Goal: Task Accomplishment & Management: Complete application form

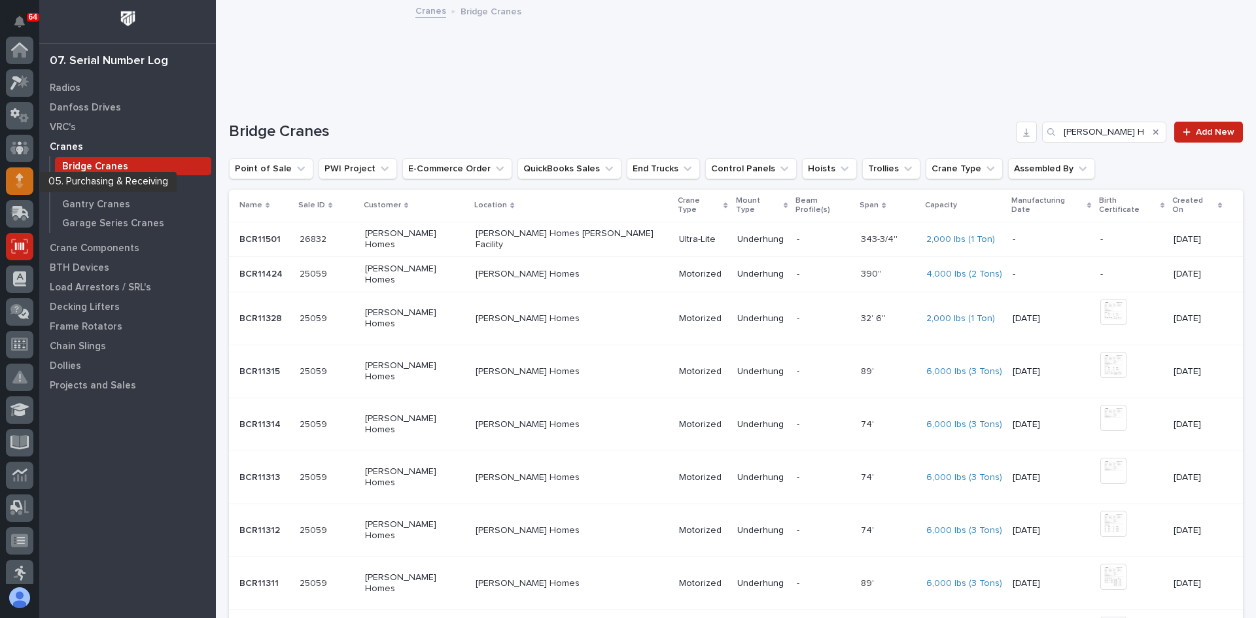
click at [18, 180] on icon at bounding box center [20, 176] width 8 height 7
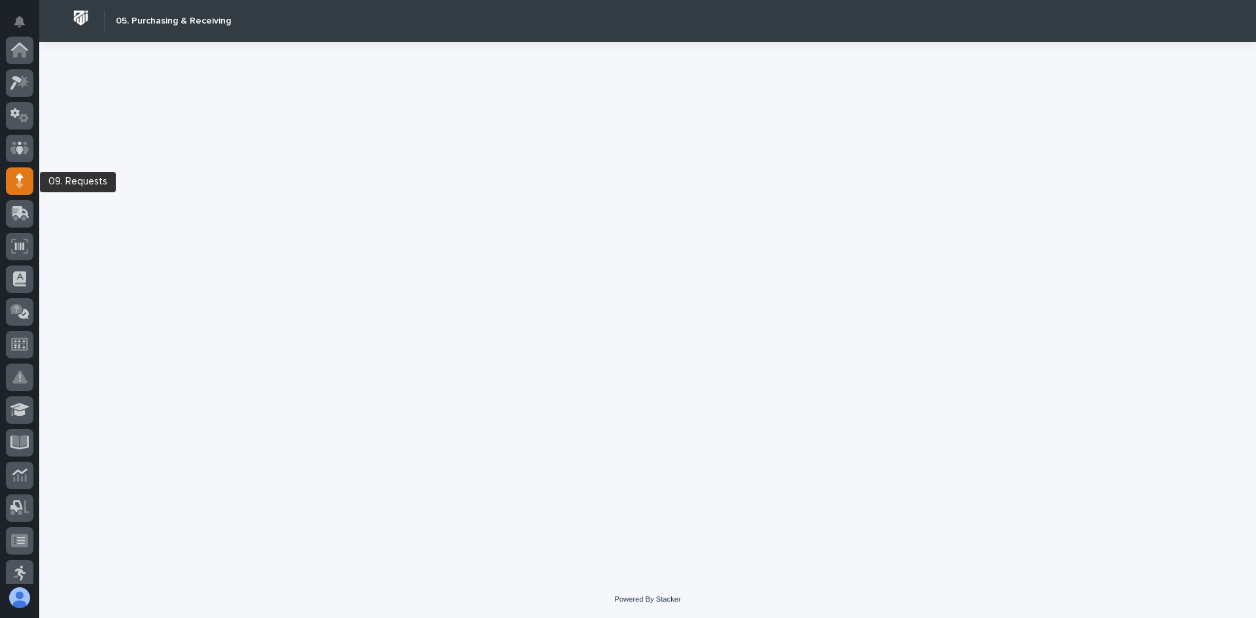
scroll to position [131, 0]
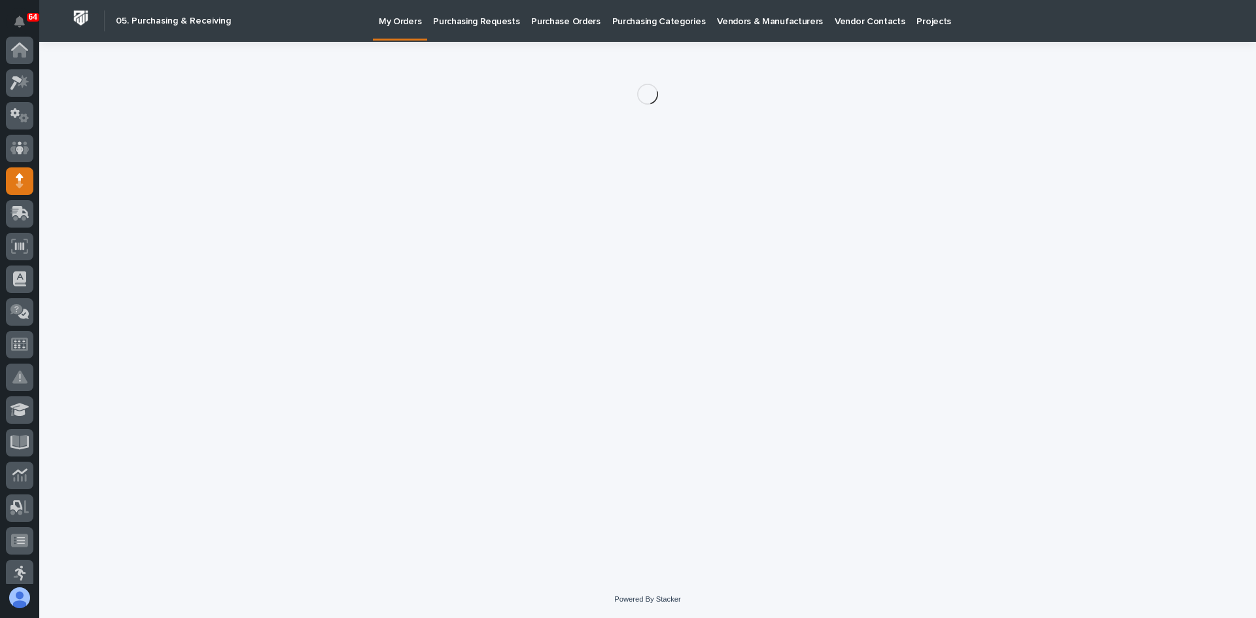
scroll to position [131, 0]
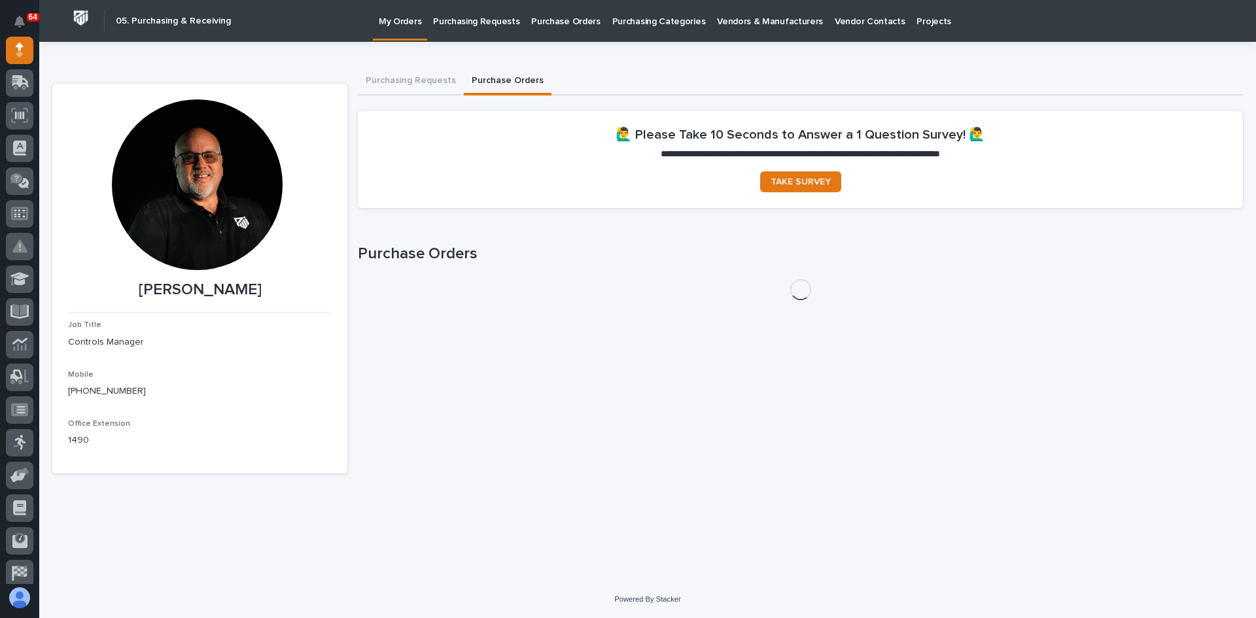
click at [500, 80] on button "Purchase Orders" at bounding box center [508, 81] width 88 height 27
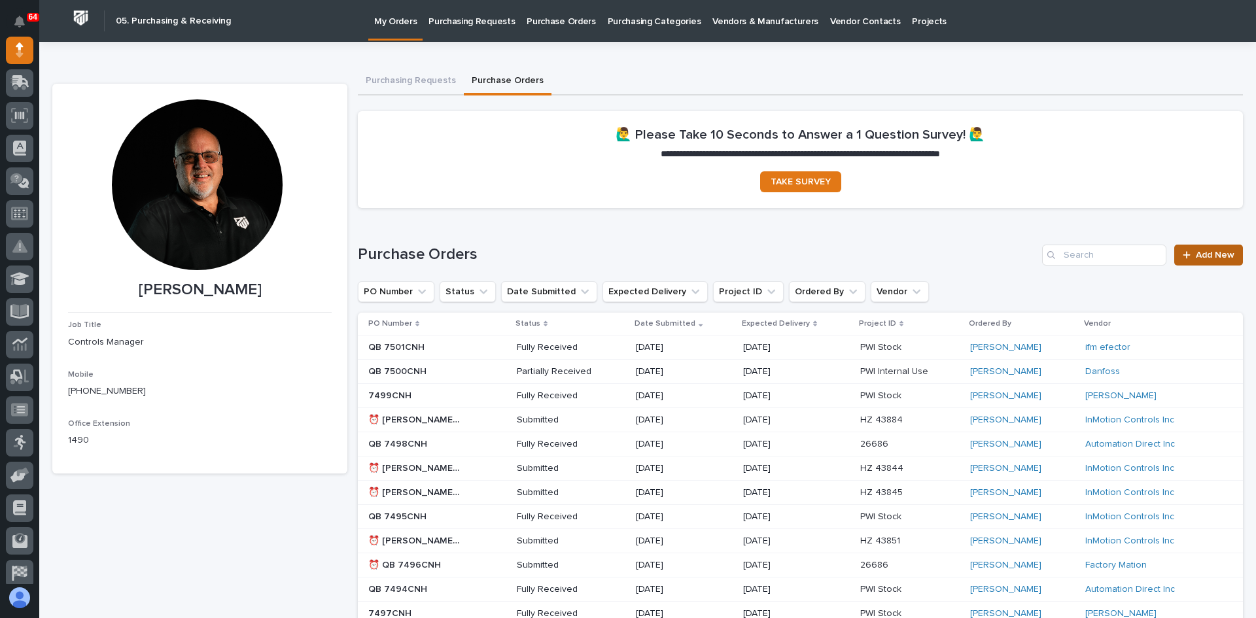
click at [1200, 259] on span "Add New" at bounding box center [1215, 255] width 39 height 9
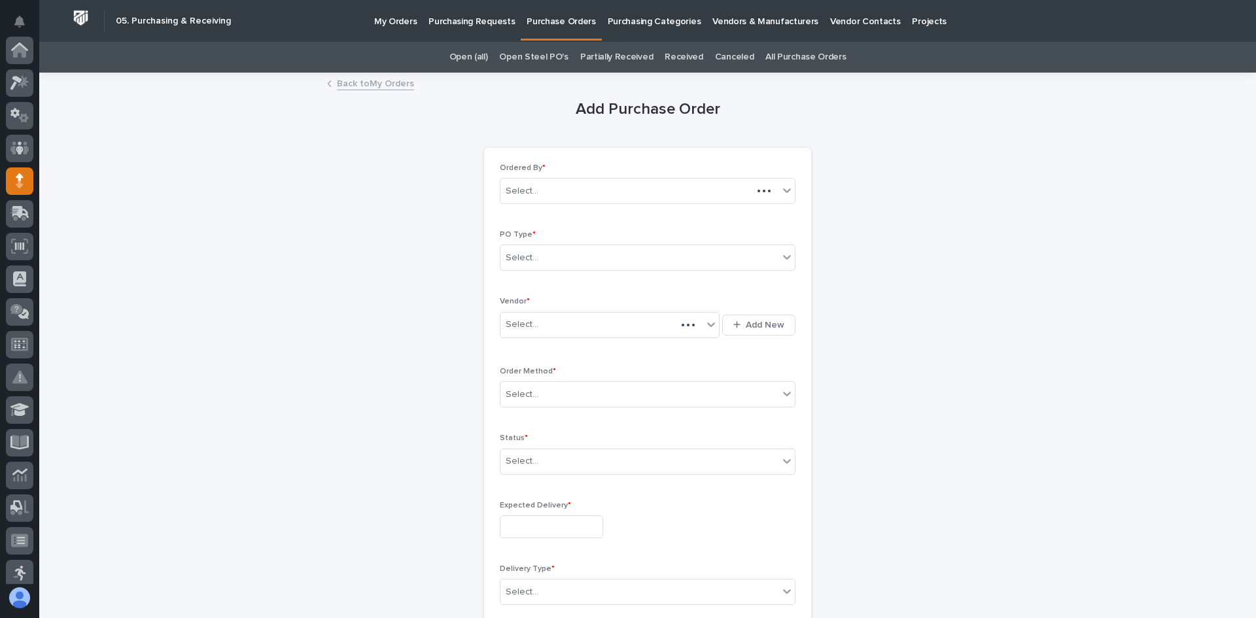
scroll to position [131, 0]
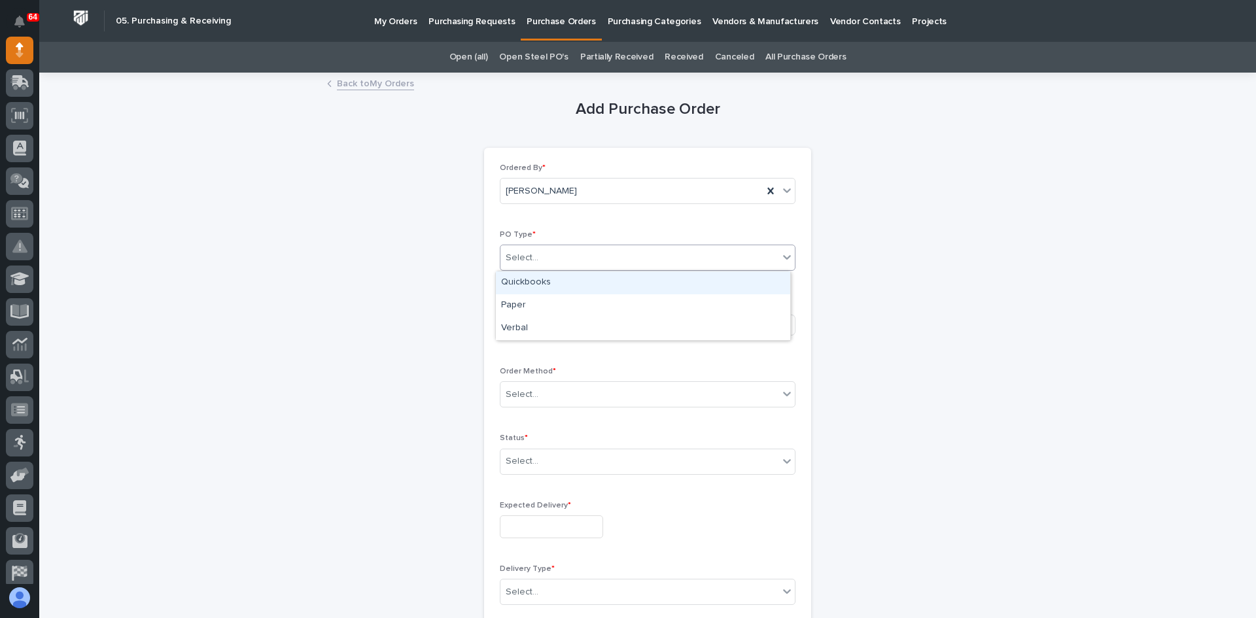
click at [541, 256] on div "Select..." at bounding box center [639, 258] width 278 height 22
click at [534, 281] on div "Quickbooks" at bounding box center [643, 282] width 294 height 23
click at [562, 327] on div "Select..." at bounding box center [601, 325] width 202 height 22
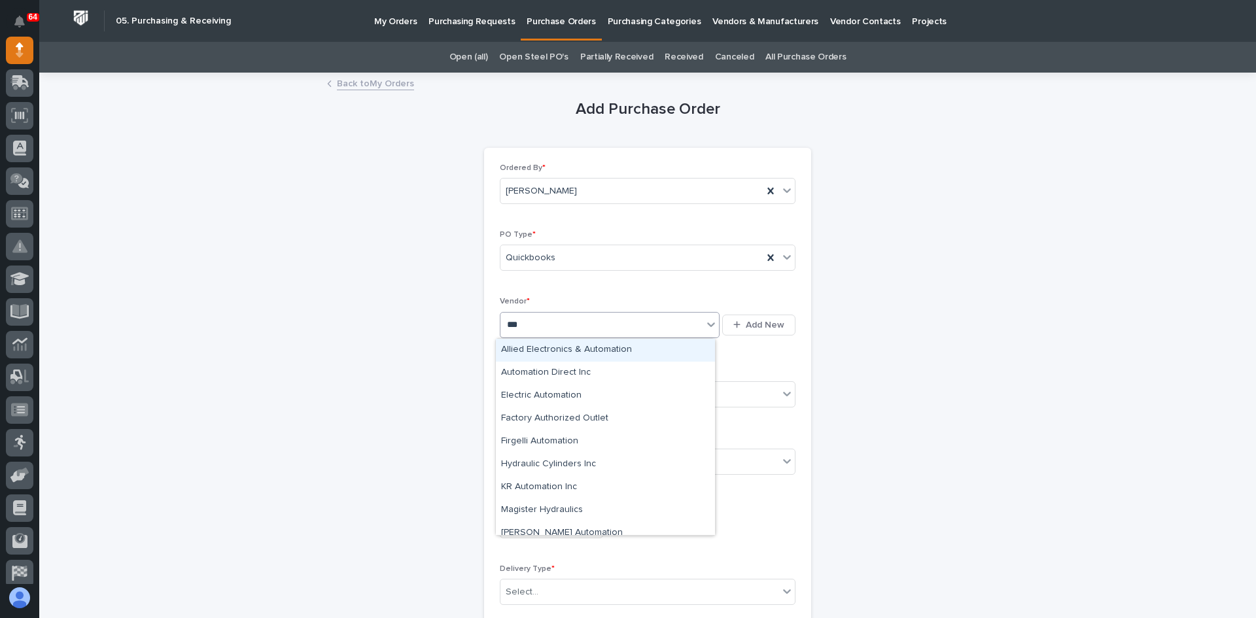
type input "****"
click at [558, 379] on div "Automation Direct Inc" at bounding box center [605, 373] width 219 height 23
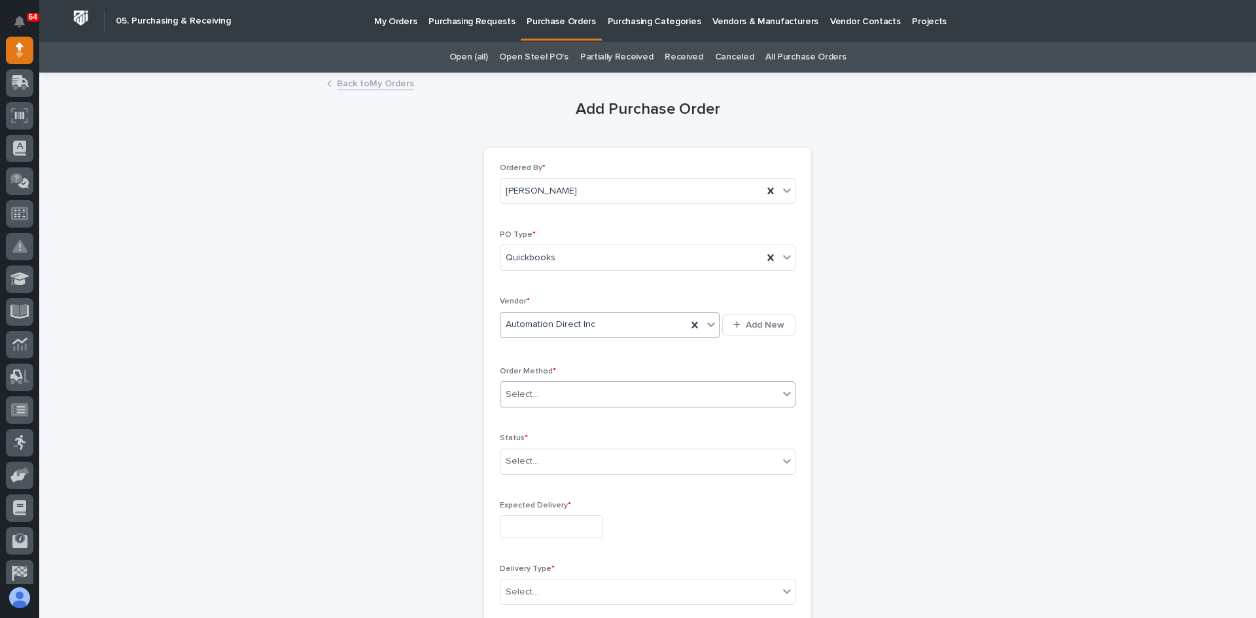
click at [540, 393] on div "Select..." at bounding box center [639, 395] width 278 height 22
click at [533, 417] on div "Online Order" at bounding box center [643, 419] width 294 height 23
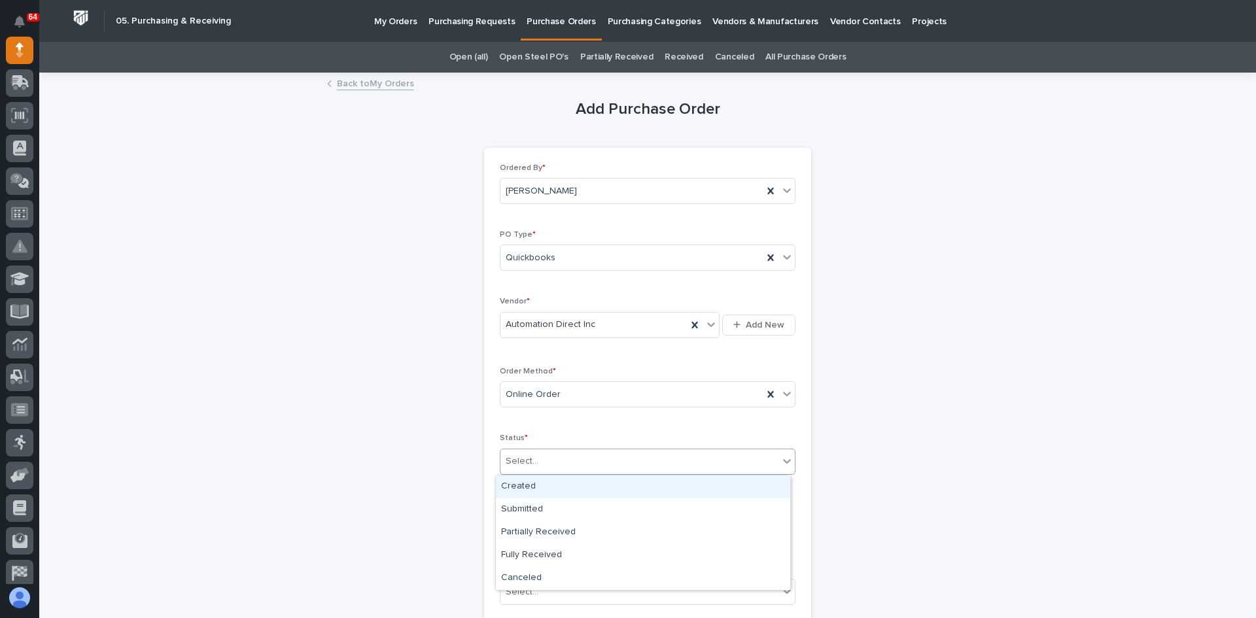
click at [540, 459] on input "text" at bounding box center [540, 461] width 1 height 11
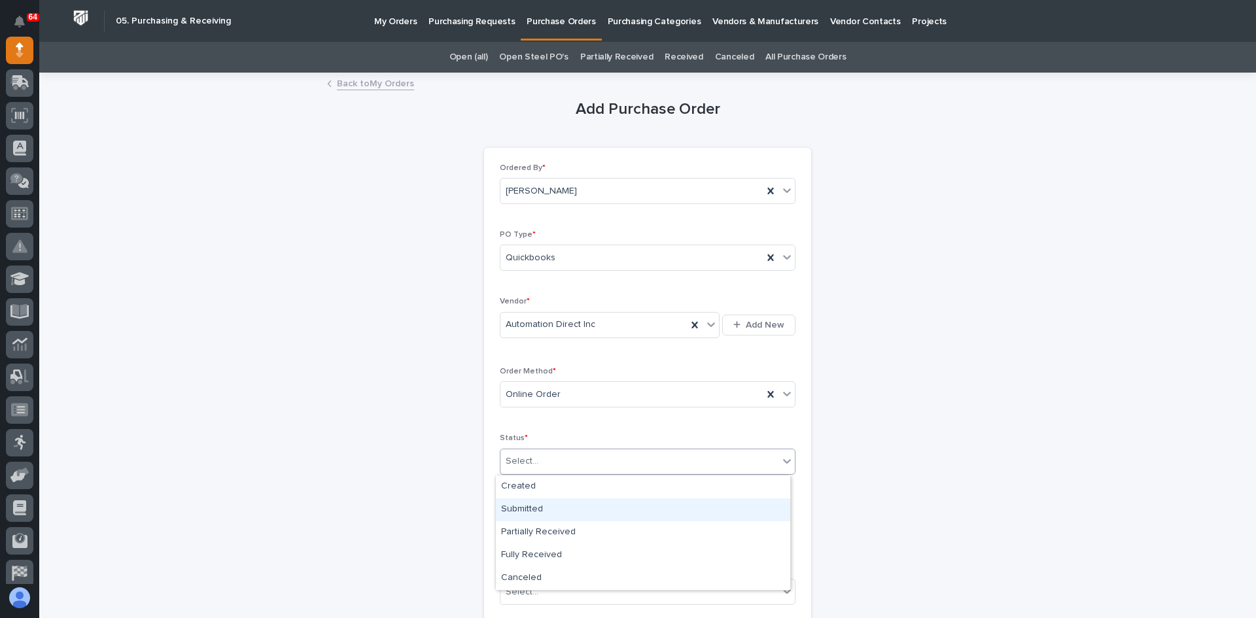
click at [532, 508] on div "Submitted" at bounding box center [643, 510] width 294 height 23
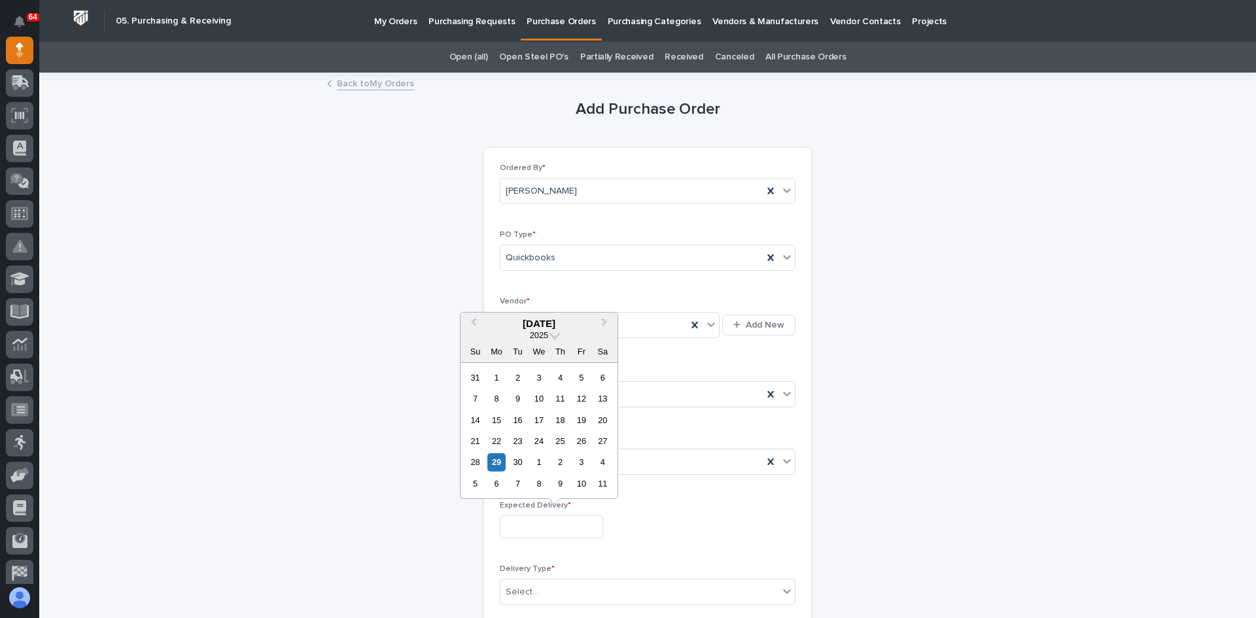
click at [504, 524] on input "text" at bounding box center [551, 527] width 103 height 23
click at [497, 464] on div "29" at bounding box center [496, 462] width 18 height 18
type input "**********"
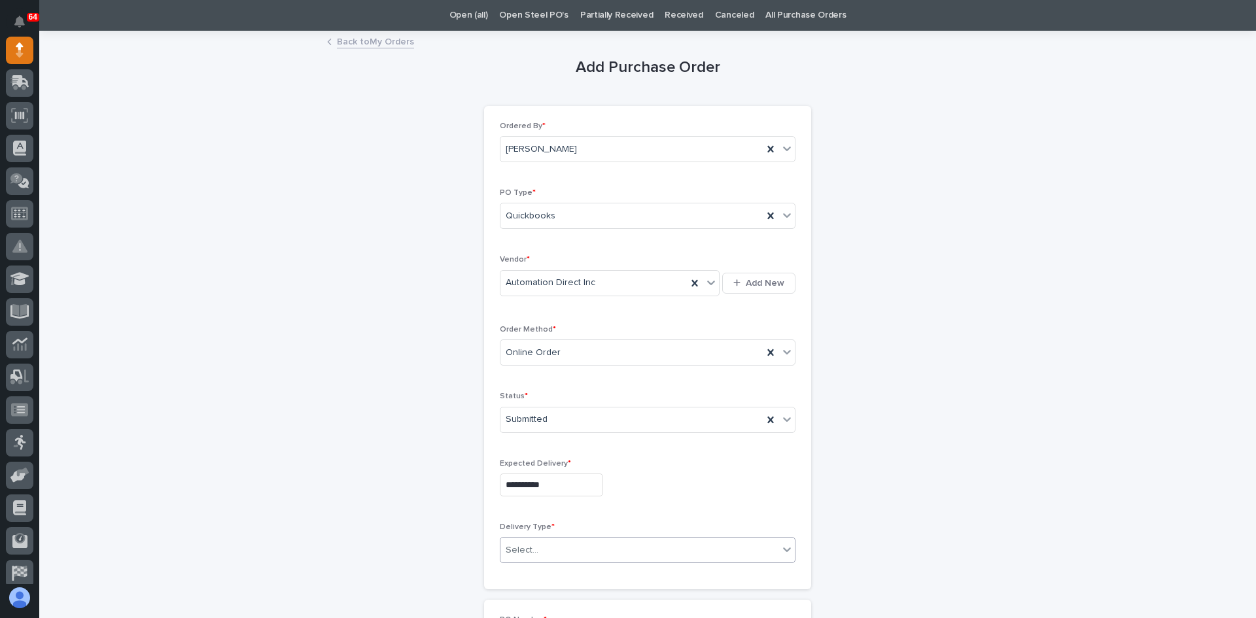
scroll to position [65, 0]
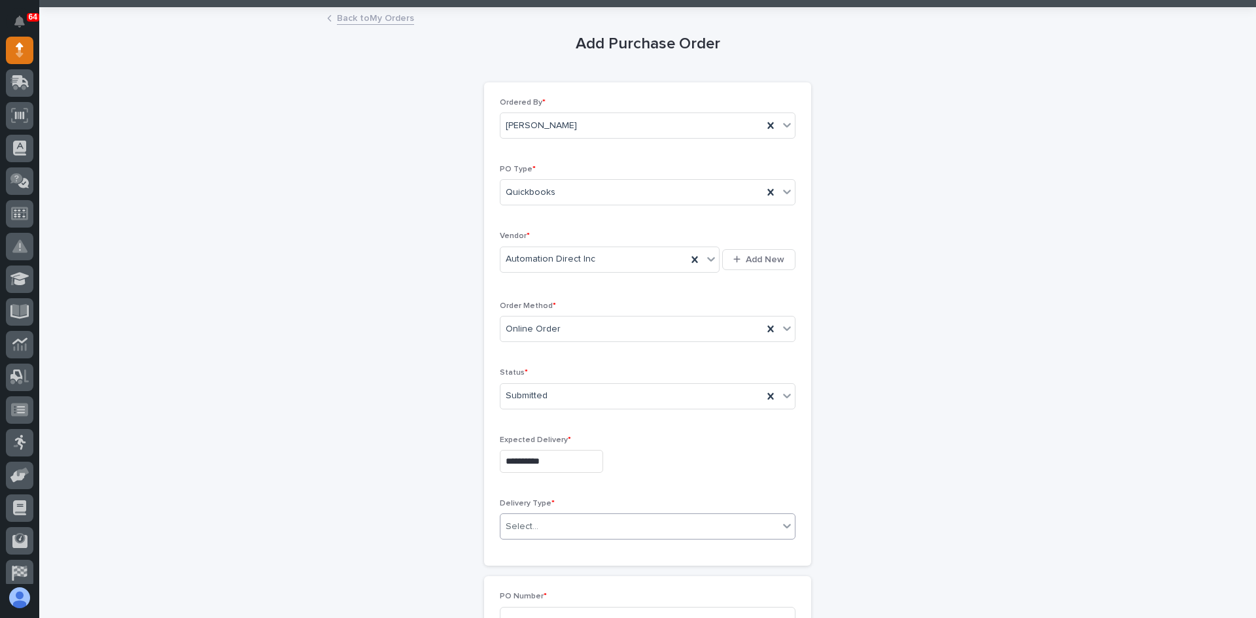
click at [529, 521] on div "Select..." at bounding box center [522, 527] width 33 height 14
click at [530, 558] on div "Deliver to PWI" at bounding box center [643, 551] width 294 height 23
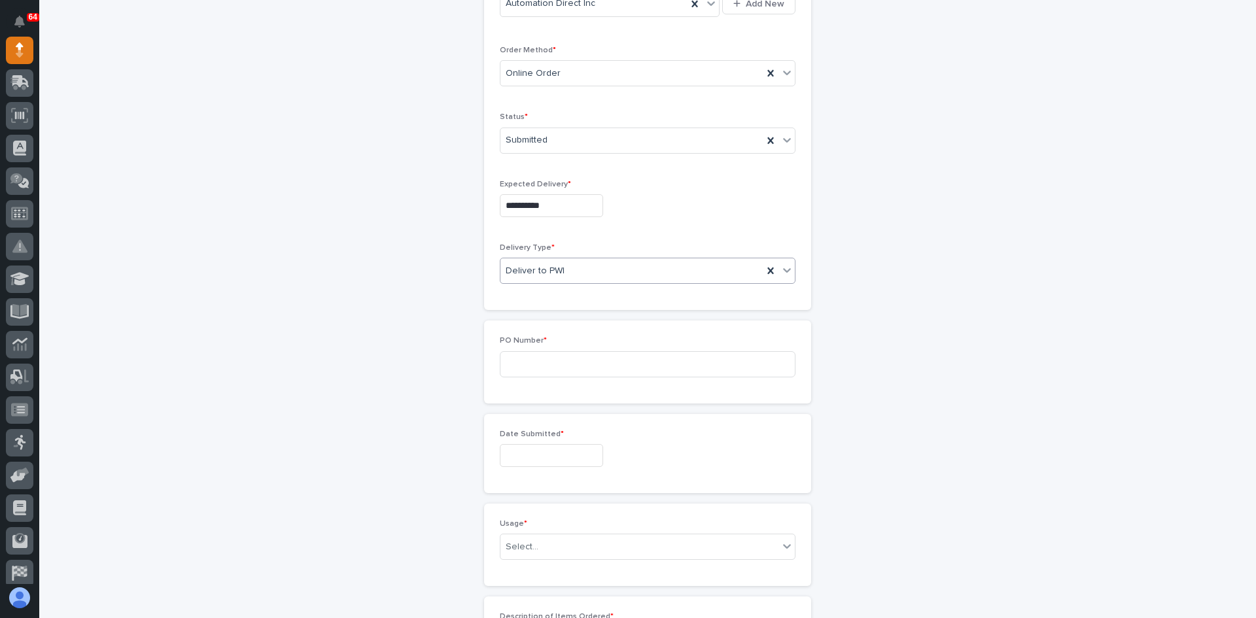
scroll to position [327, 0]
click at [504, 362] on input at bounding box center [648, 358] width 296 height 26
type input "7502CNH"
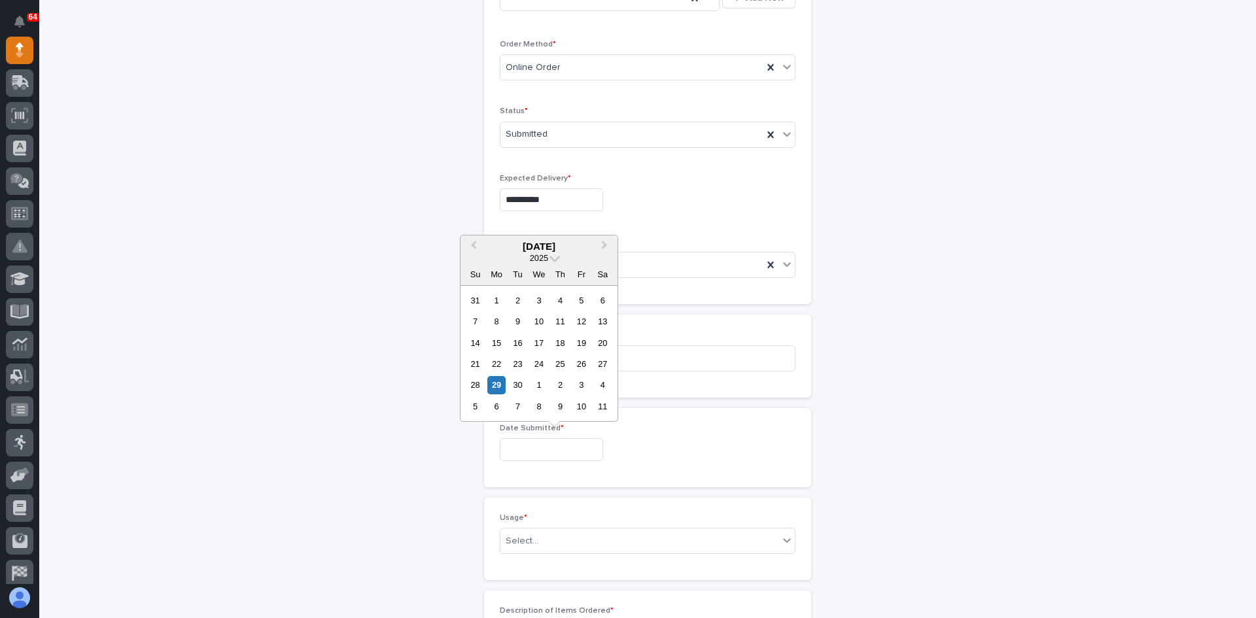
click at [523, 444] on input "text" at bounding box center [551, 449] width 103 height 23
click at [584, 364] on div "26" at bounding box center [581, 364] width 18 height 18
type input "**********"
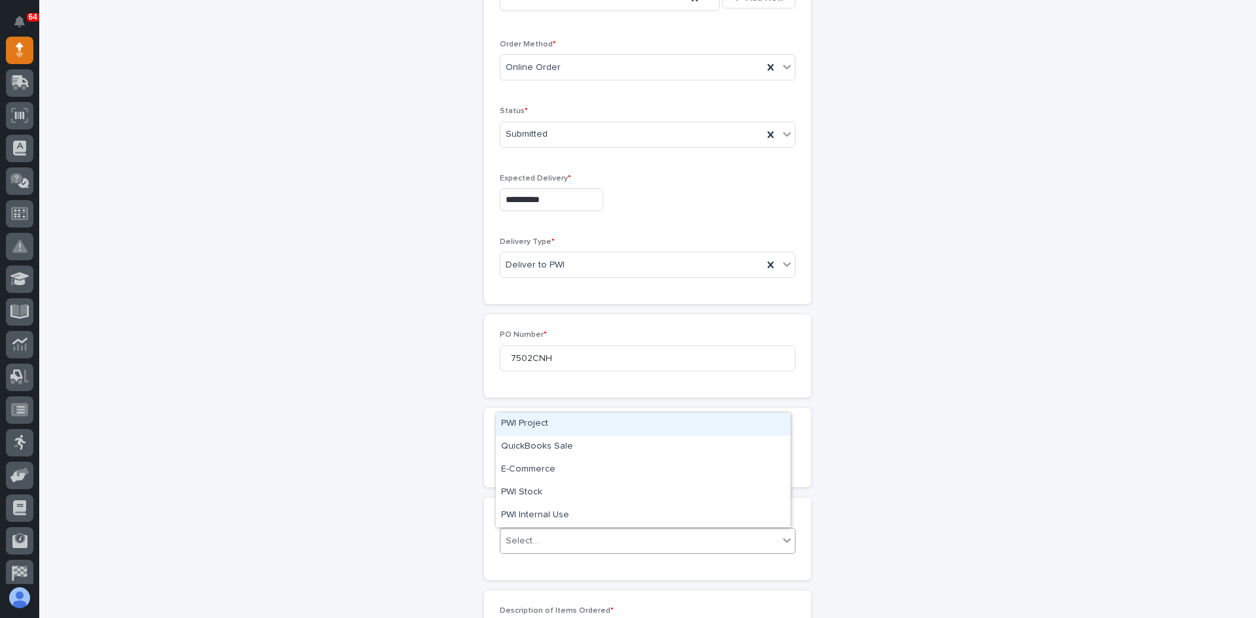
click at [532, 536] on div "Select..." at bounding box center [522, 541] width 33 height 14
click at [534, 491] on div "PWI Stock" at bounding box center [643, 492] width 294 height 23
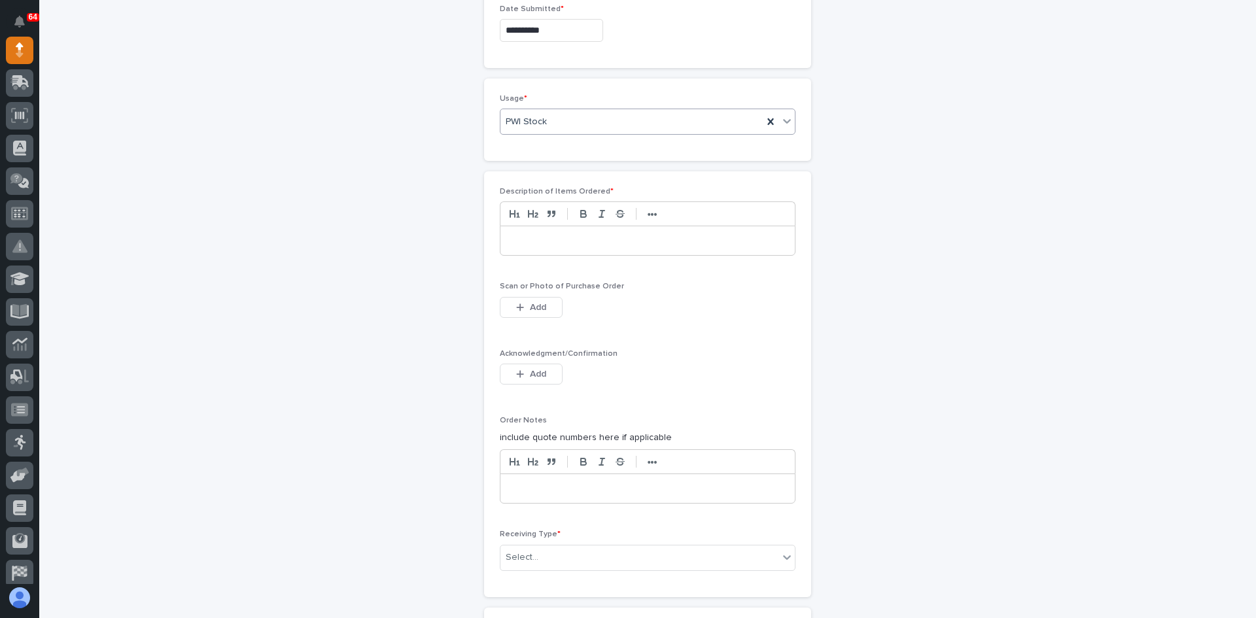
scroll to position [785, 0]
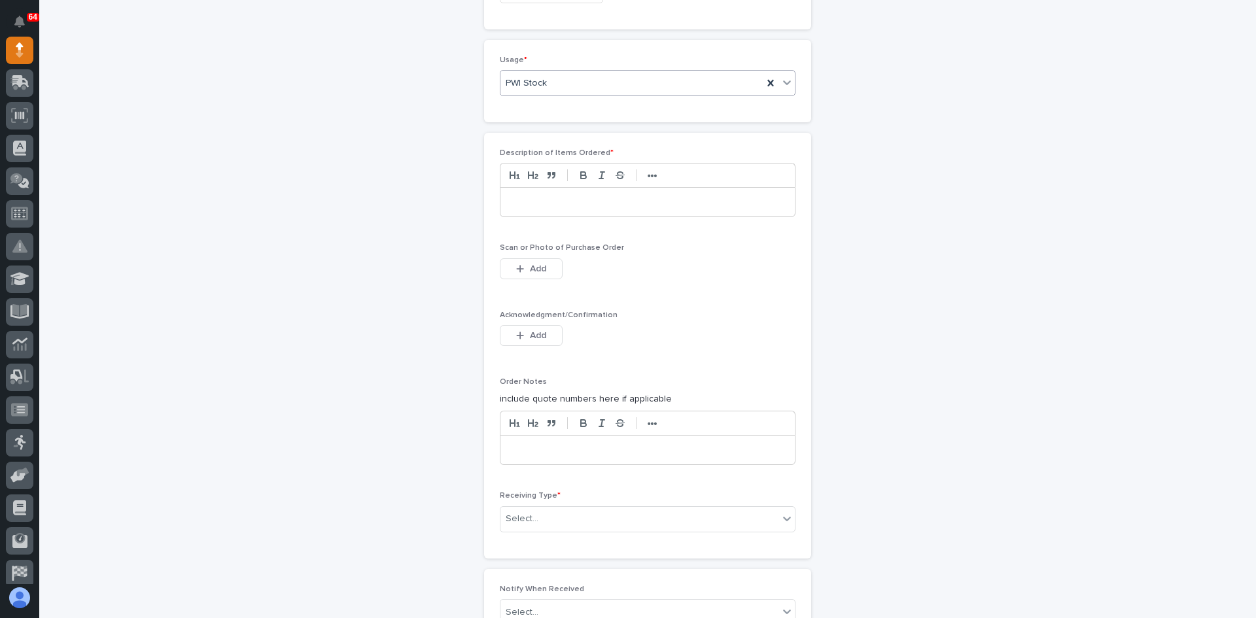
click at [504, 196] on div at bounding box center [647, 202] width 294 height 29
click at [534, 268] on span "Add" at bounding box center [538, 269] width 16 height 12
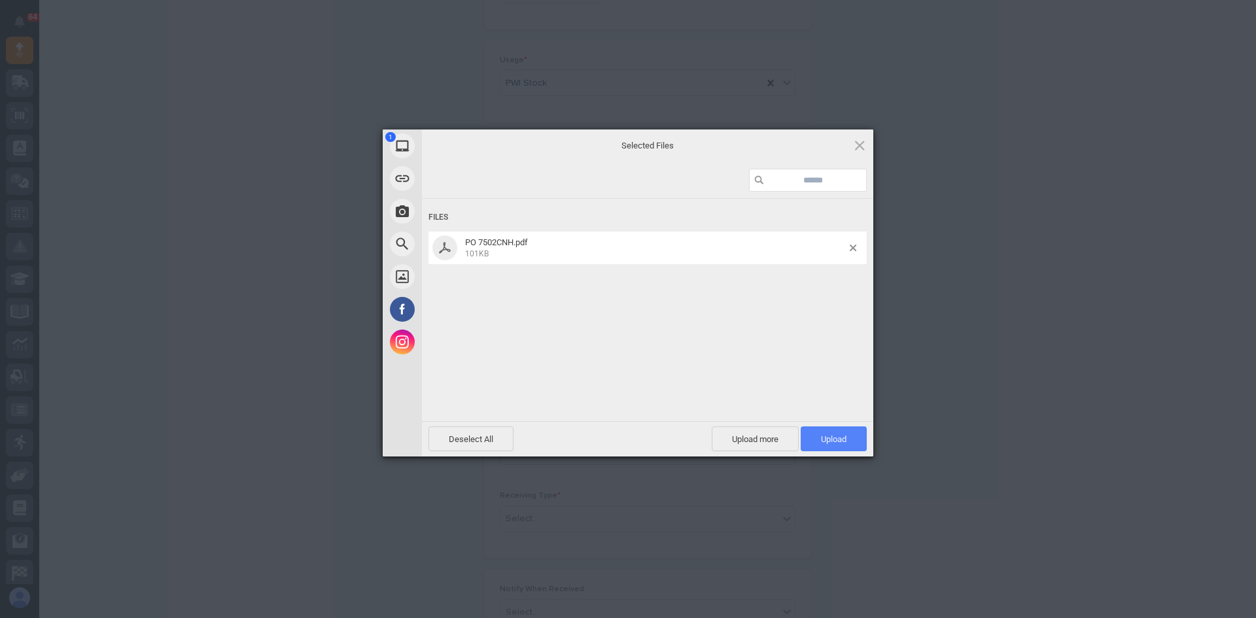
click at [833, 437] on span "Upload 1" at bounding box center [834, 439] width 26 height 10
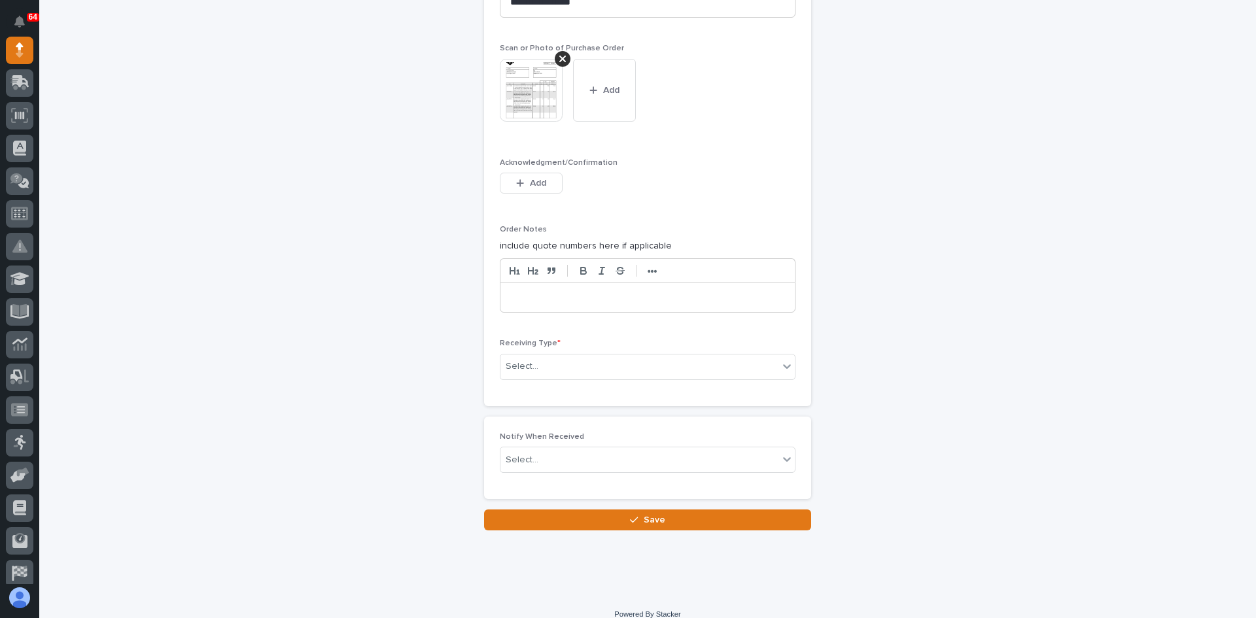
scroll to position [1000, 0]
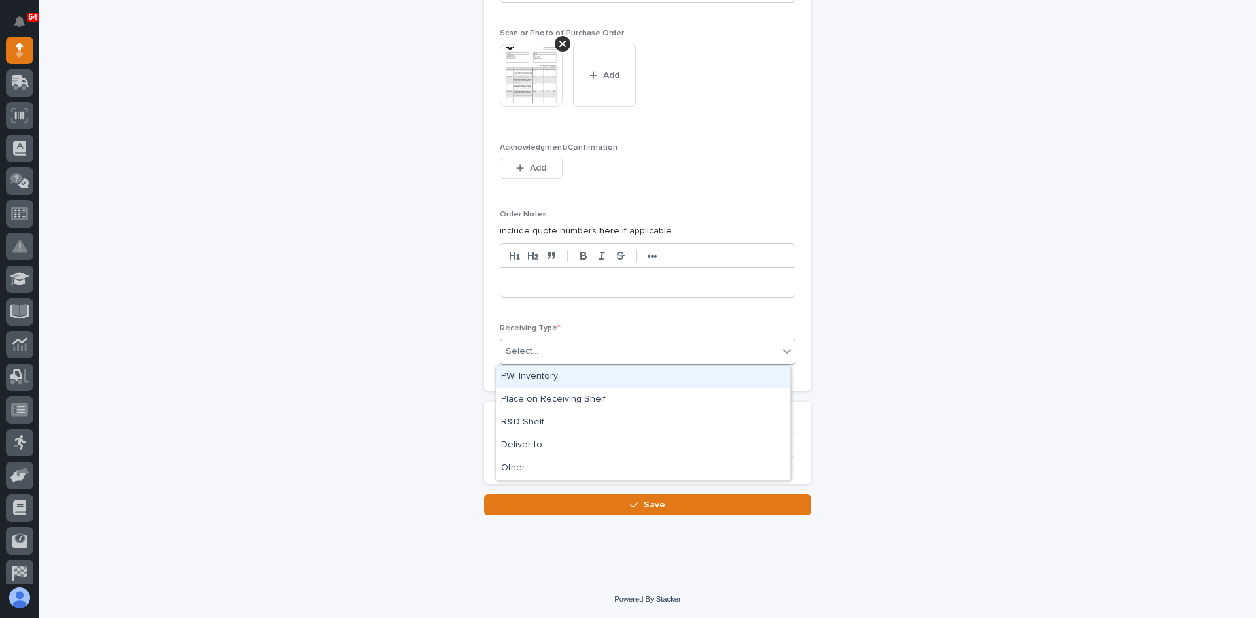
click at [546, 353] on div "Select..." at bounding box center [639, 352] width 278 height 22
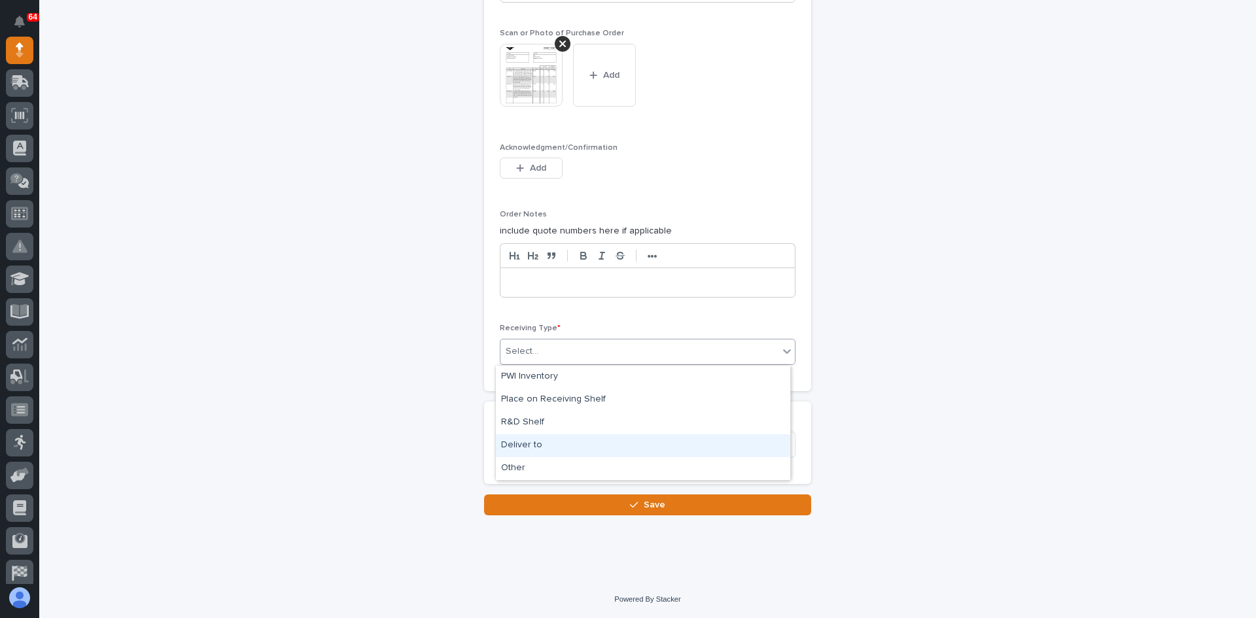
click at [534, 444] on div "Deliver to" at bounding box center [643, 445] width 294 height 23
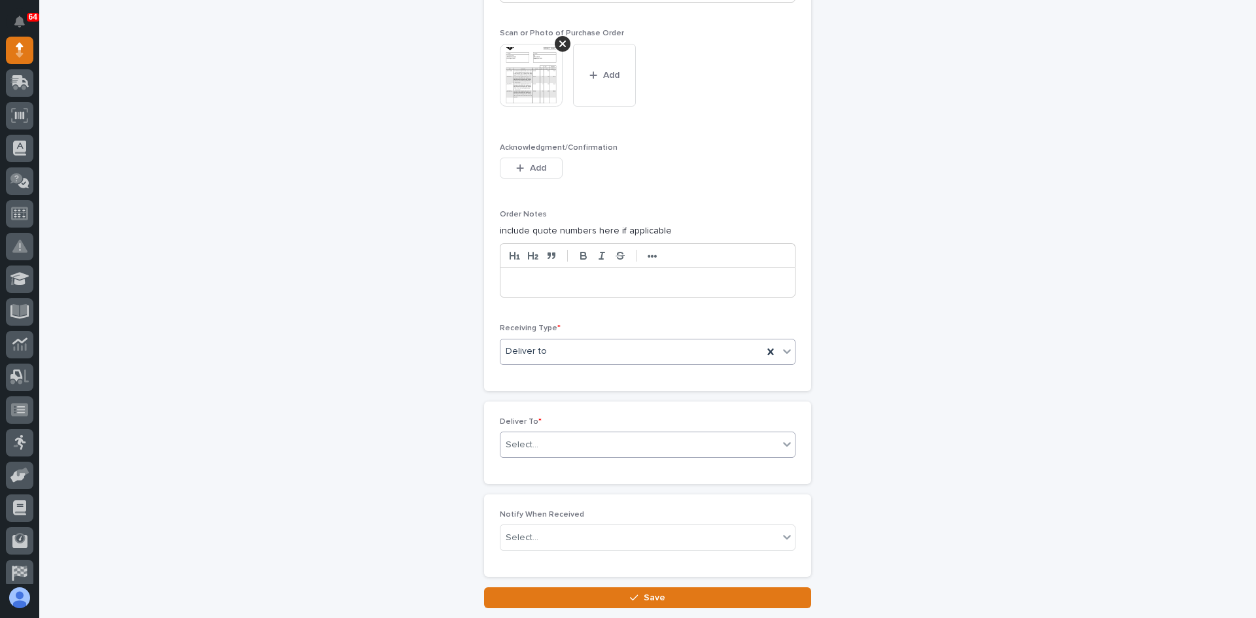
click at [542, 441] on div "Select..." at bounding box center [639, 445] width 278 height 22
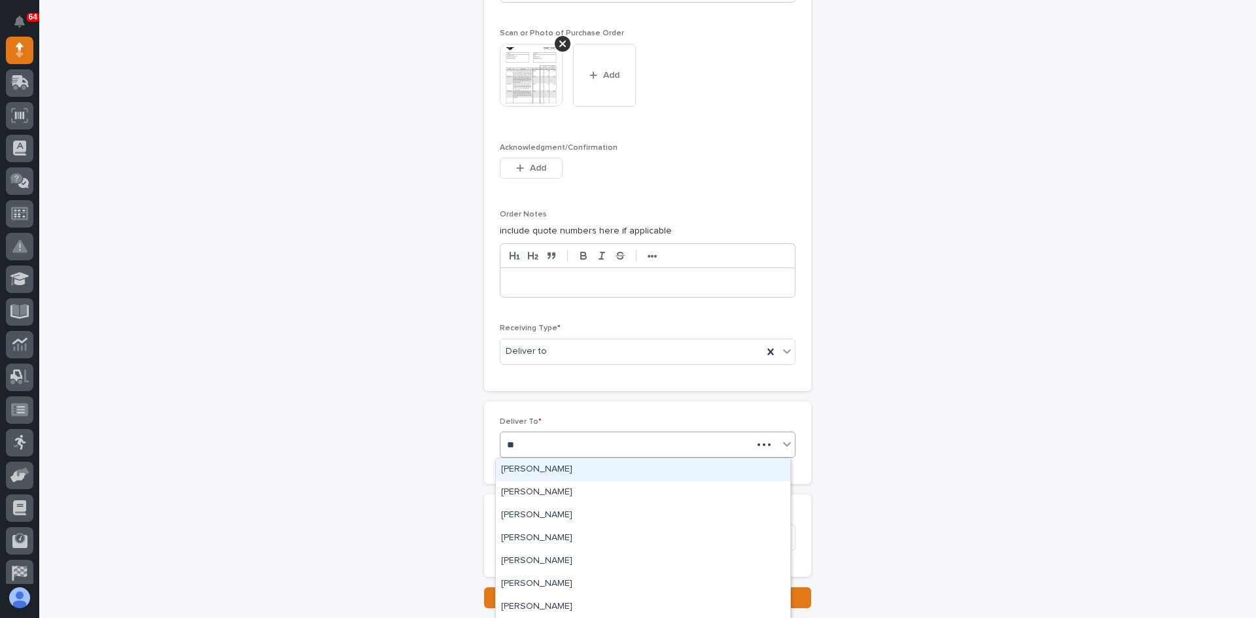
type input "***"
click at [548, 491] on div "[PERSON_NAME]" at bounding box center [643, 492] width 294 height 23
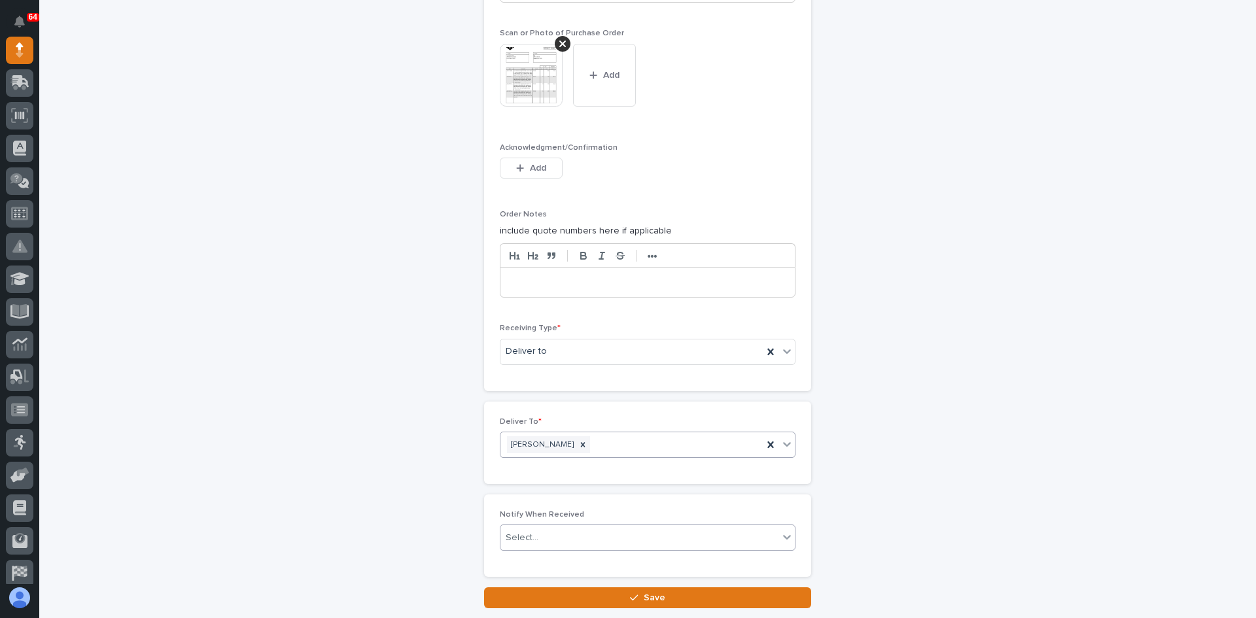
click at [546, 539] on div "Select..." at bounding box center [639, 538] width 278 height 22
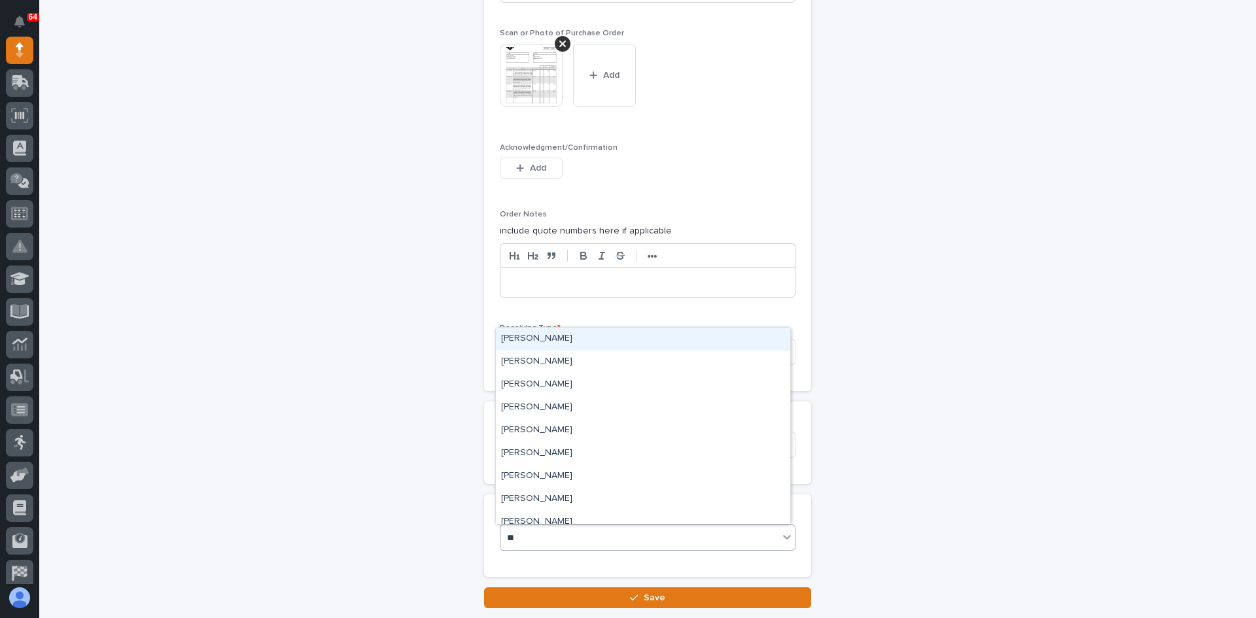
type input "***"
click at [542, 359] on div "[PERSON_NAME]" at bounding box center [643, 362] width 294 height 23
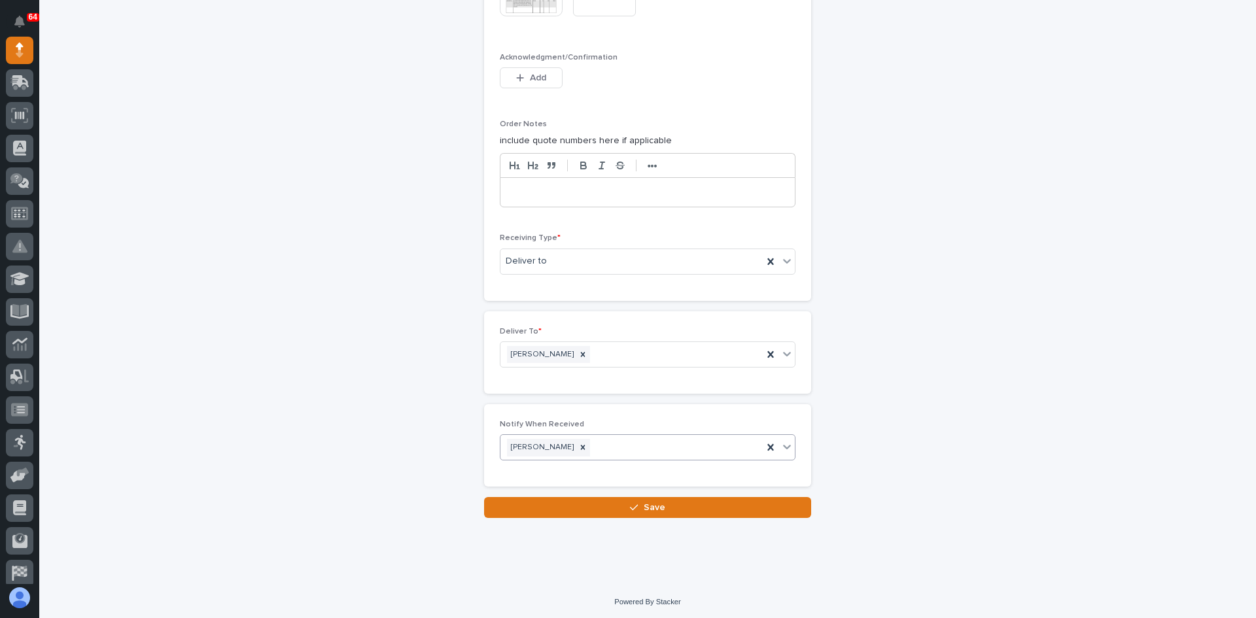
scroll to position [1093, 0]
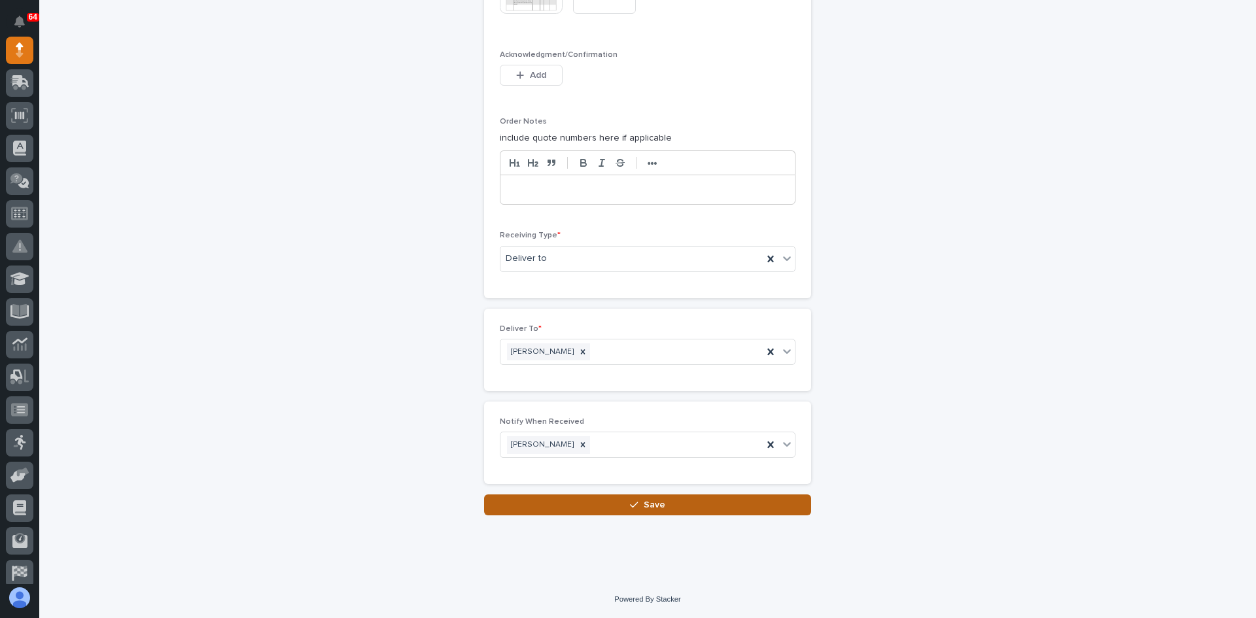
click at [656, 506] on span "Save" at bounding box center [655, 505] width 22 height 12
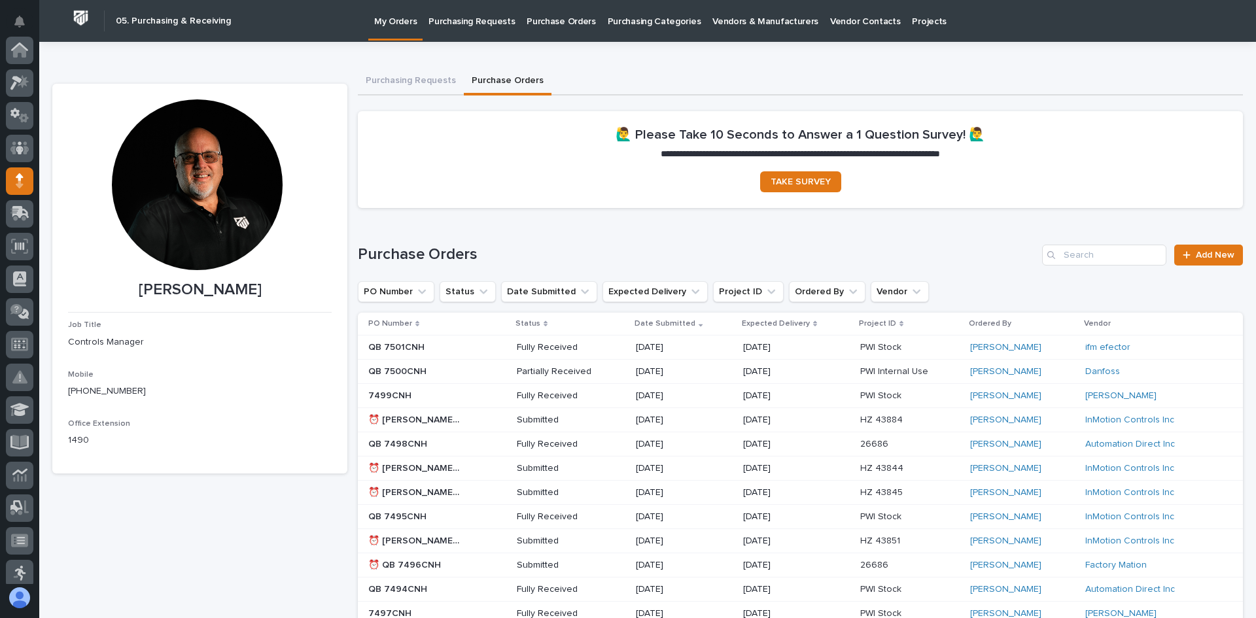
scroll to position [131, 0]
